Goal: Transaction & Acquisition: Purchase product/service

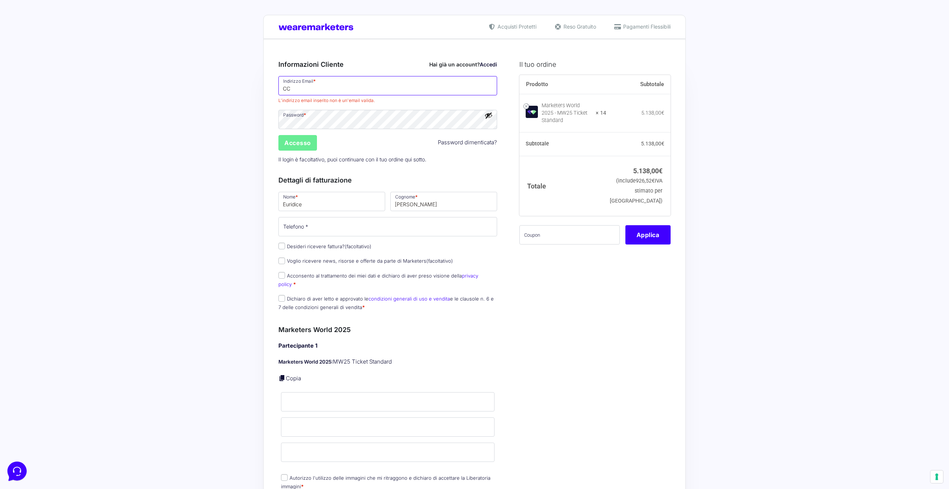
paste input "[EMAIL_ADDRESS][DOMAIN_NAME]"
type input "[EMAIL_ADDRESS][DOMAIN_NAME]"
click at [530, 244] on input "text" at bounding box center [569, 234] width 100 height 19
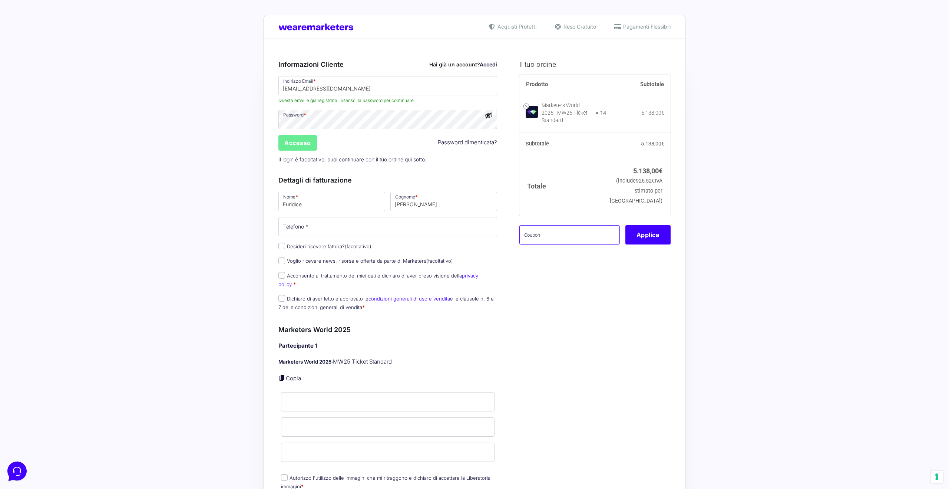
paste input "MWgabry14"
type input "MWgabry14"
click at [657, 244] on button "Applica" at bounding box center [647, 234] width 45 height 19
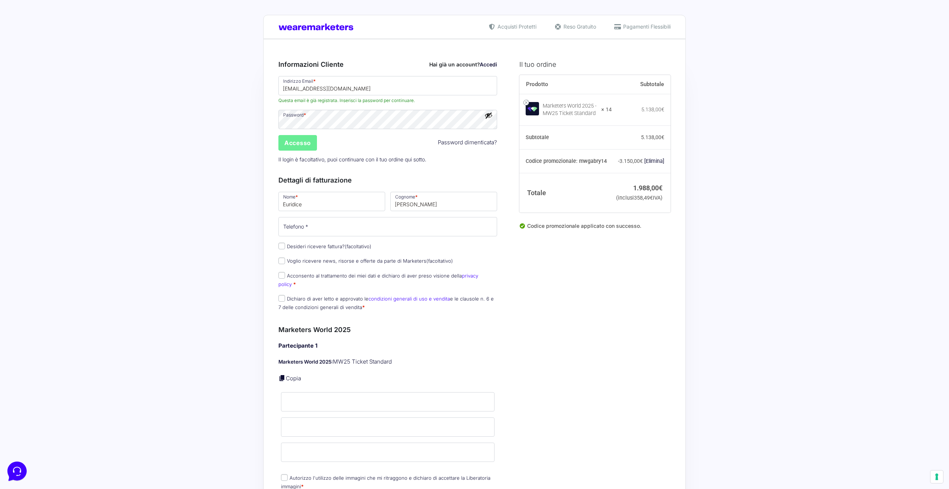
click at [453, 65] on div "Hai già un account? Accedi" at bounding box center [463, 64] width 68 height 8
click at [485, 65] on link "Accedi" at bounding box center [488, 64] width 17 height 6
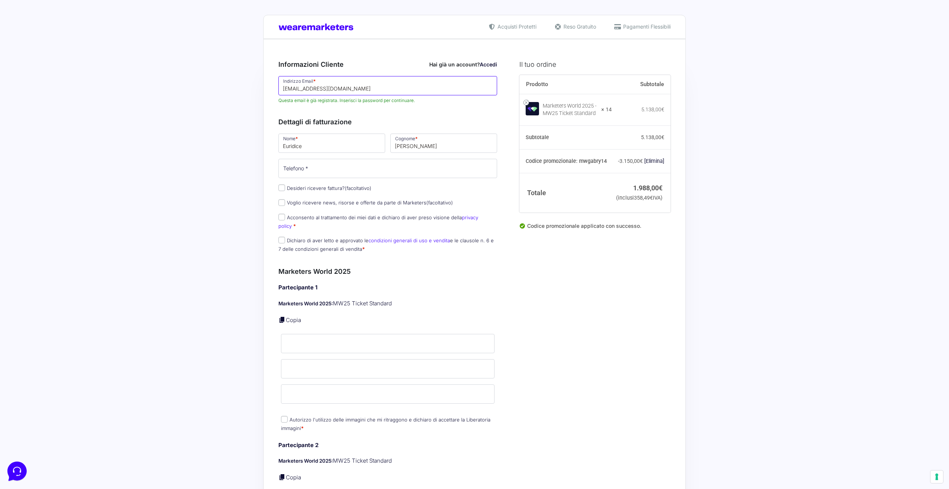
drag, startPoint x: 334, startPoint y: 88, endPoint x: 272, endPoint y: 87, distance: 61.5
